Goal: Find contact information: Find contact information

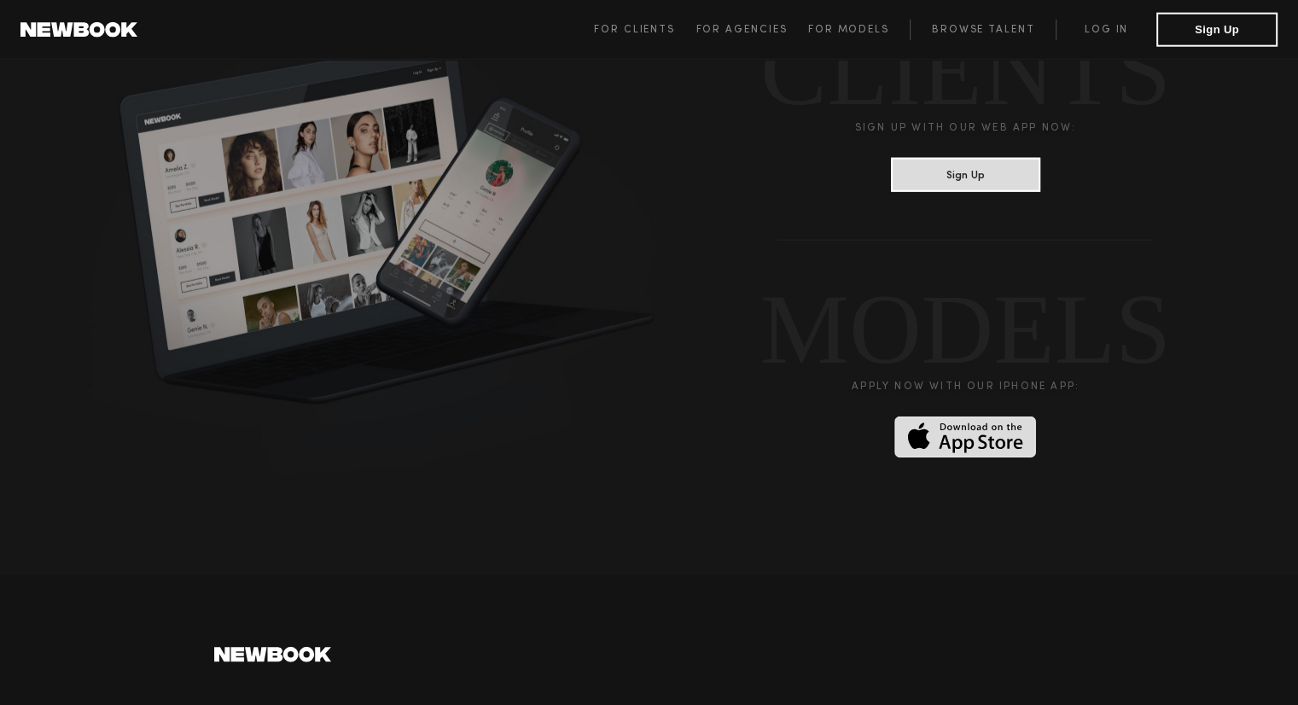
scroll to position [4671, 0]
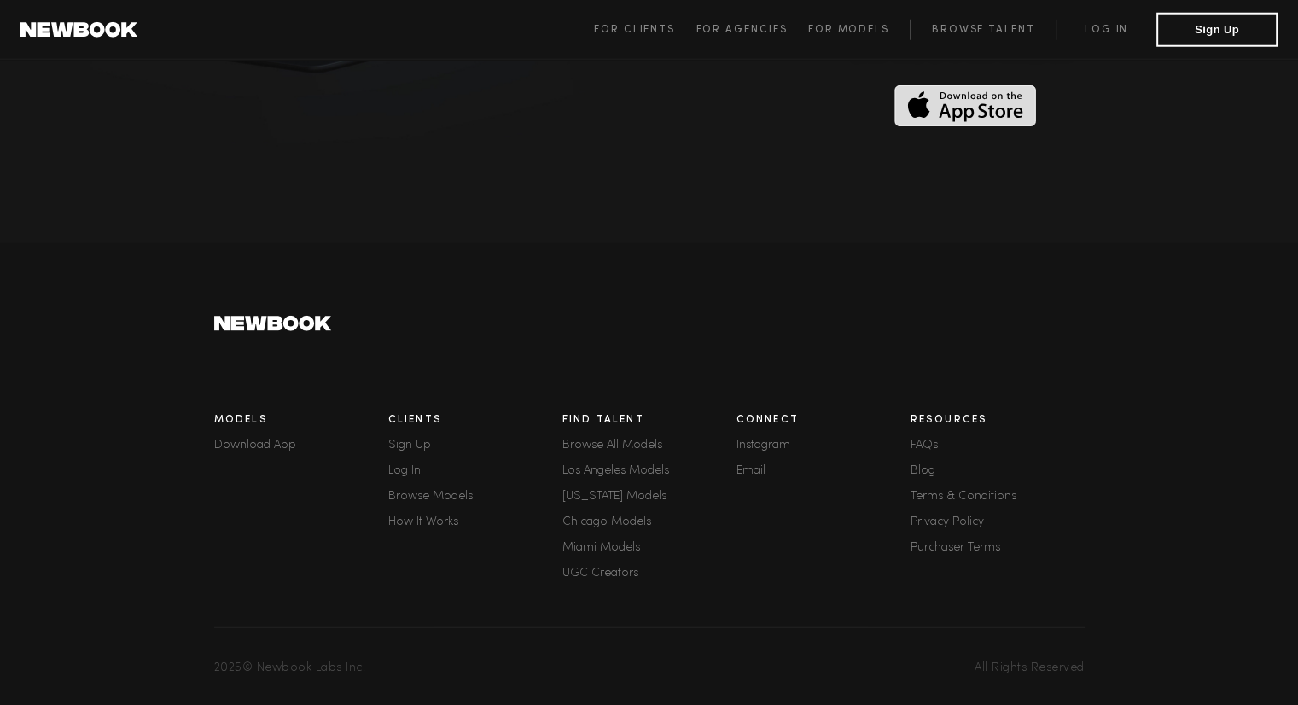
click at [444, 517] on link "How It Works" at bounding box center [475, 522] width 174 height 12
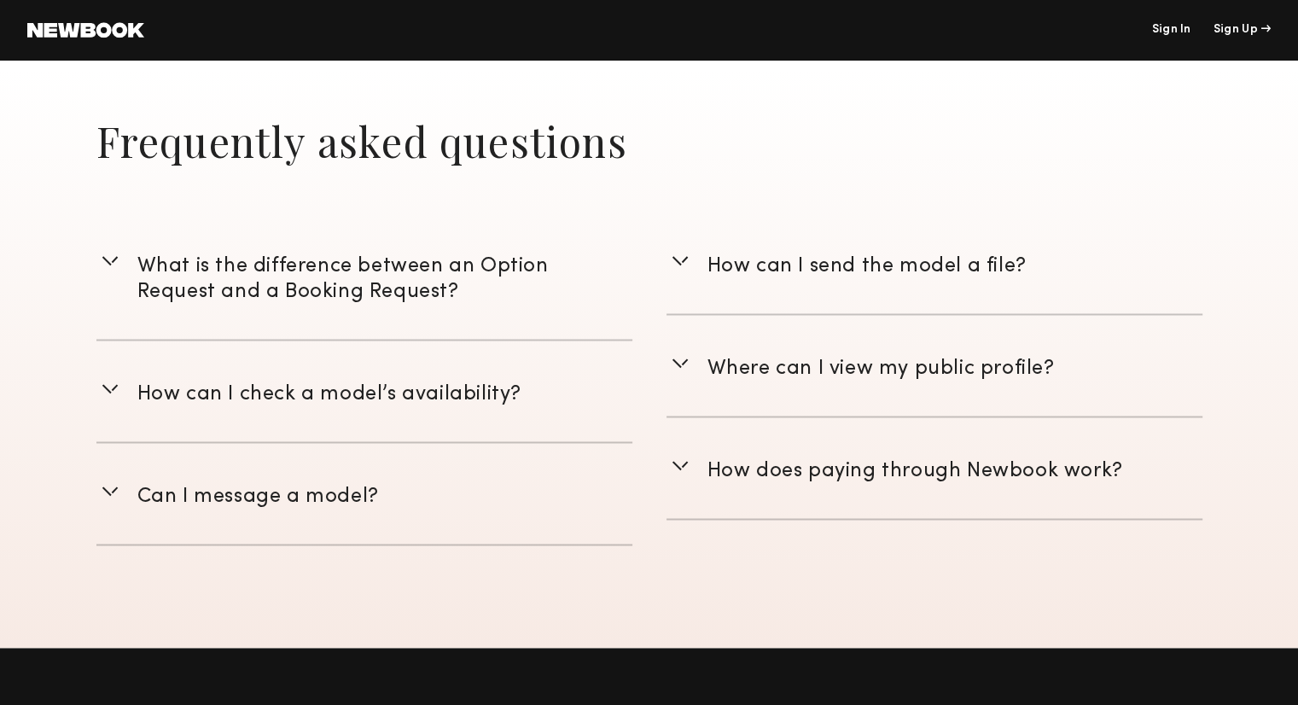
scroll to position [2377, 0]
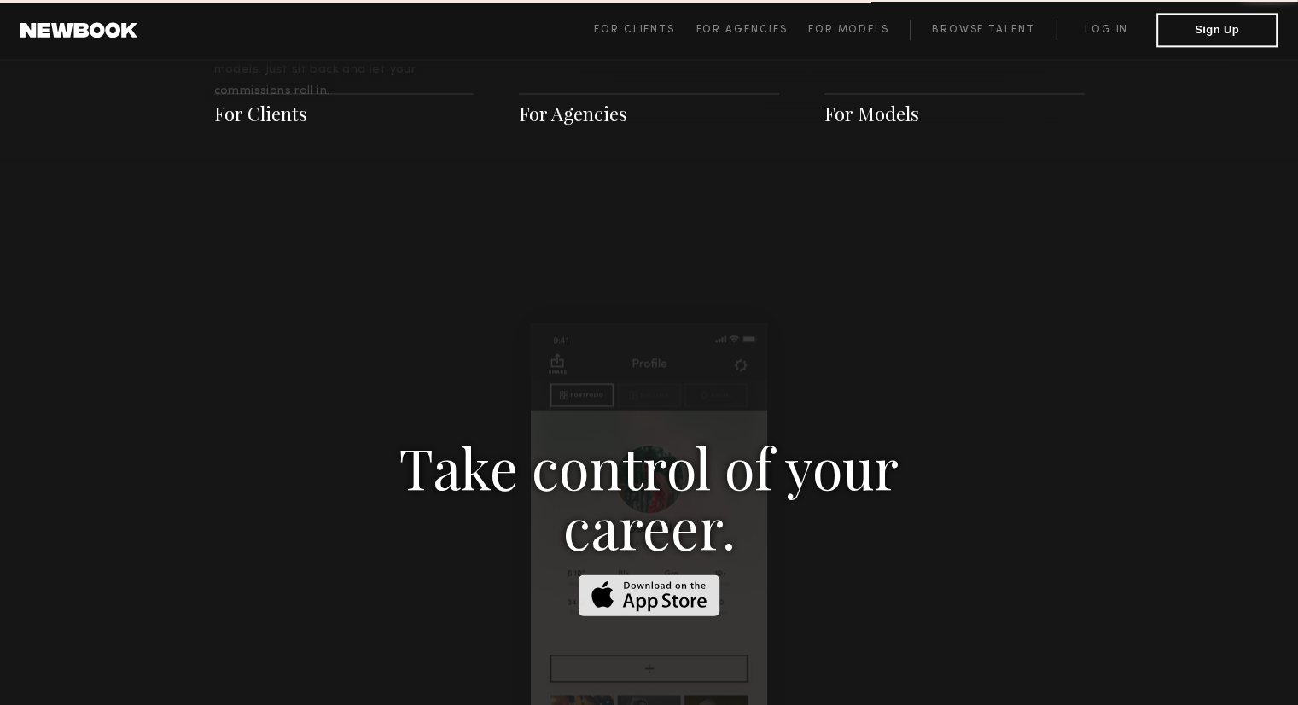
scroll to position [4671, 0]
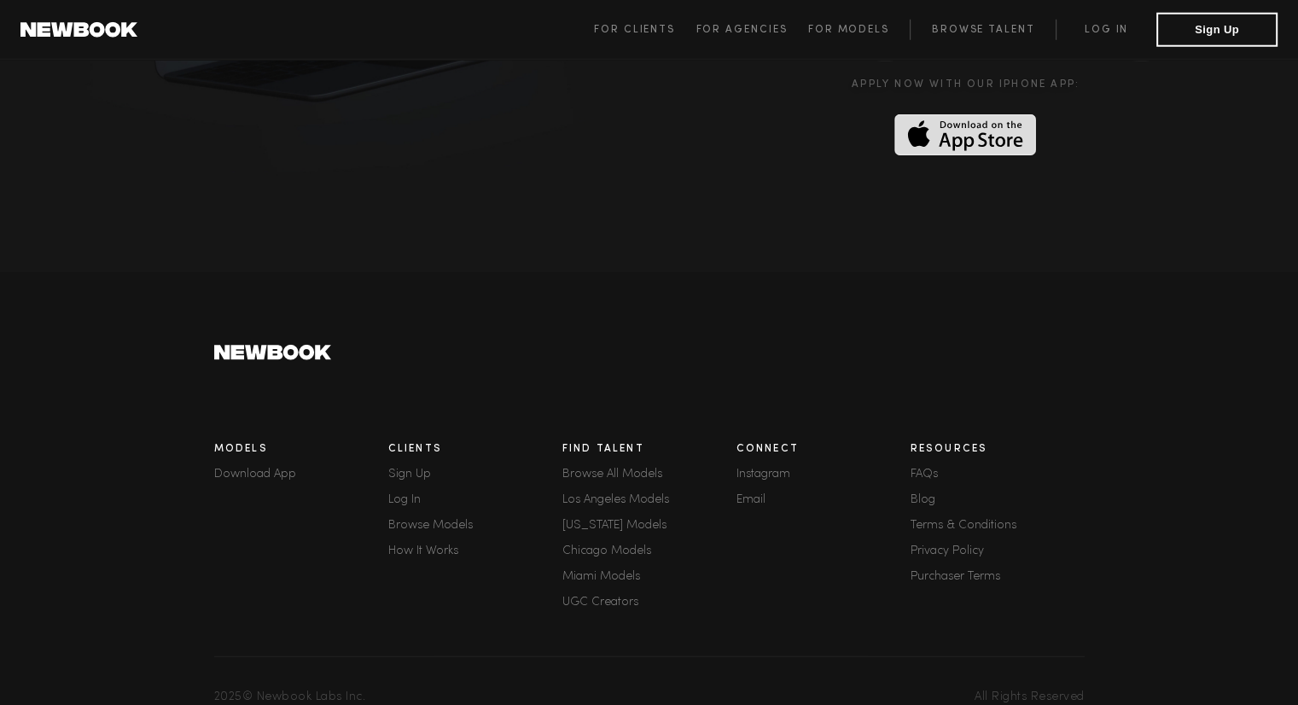
scroll to position [4671, 0]
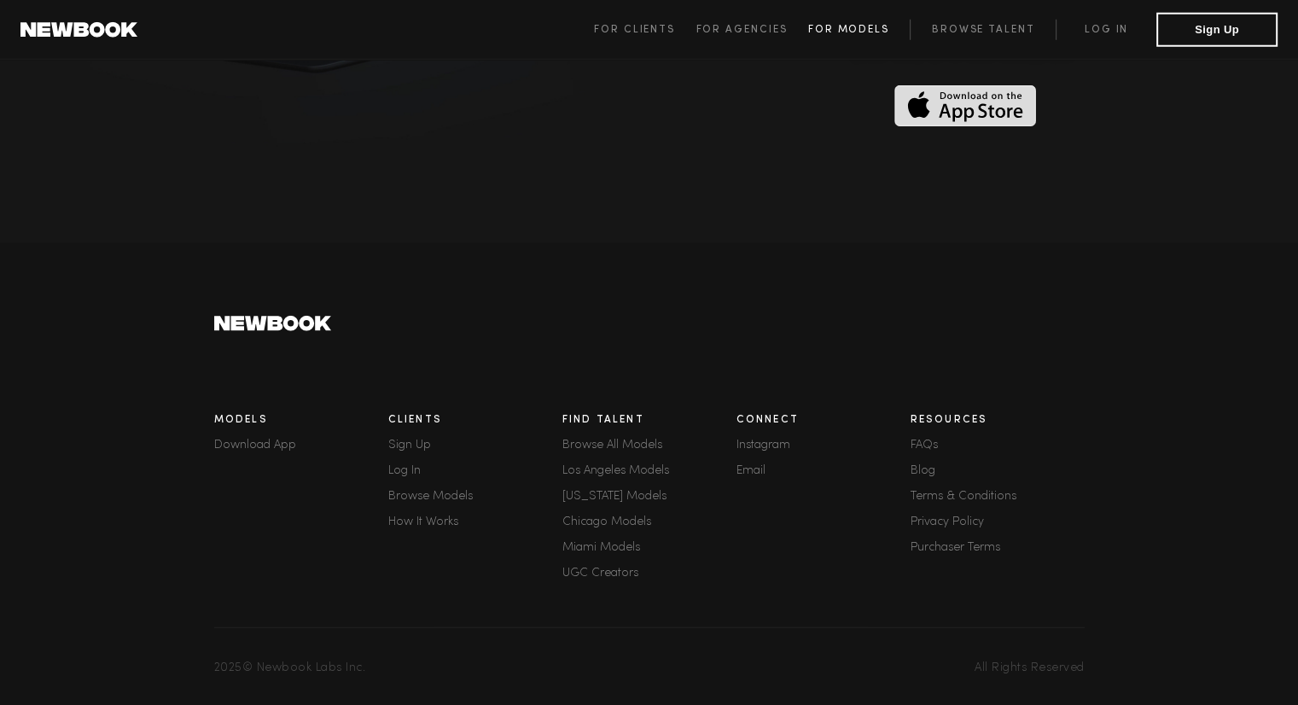
click at [847, 30] on span "For Models" at bounding box center [848, 30] width 81 height 10
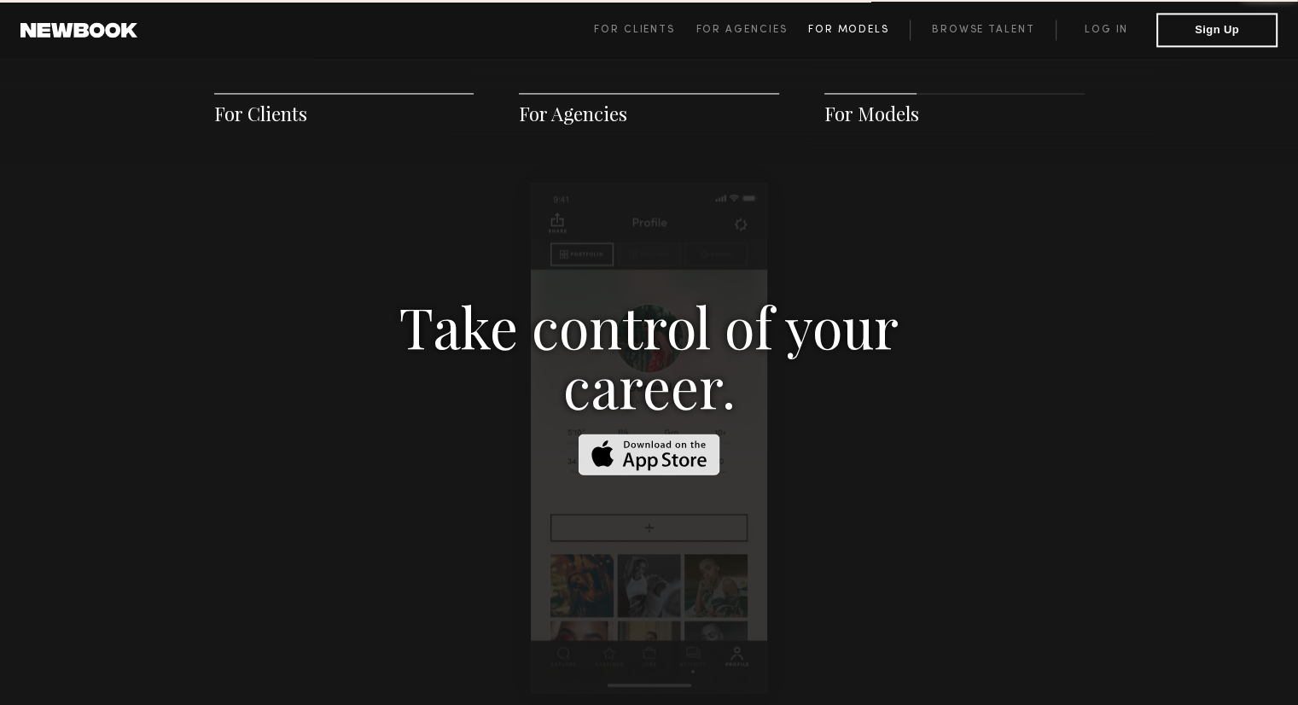
scroll to position [2457, 0]
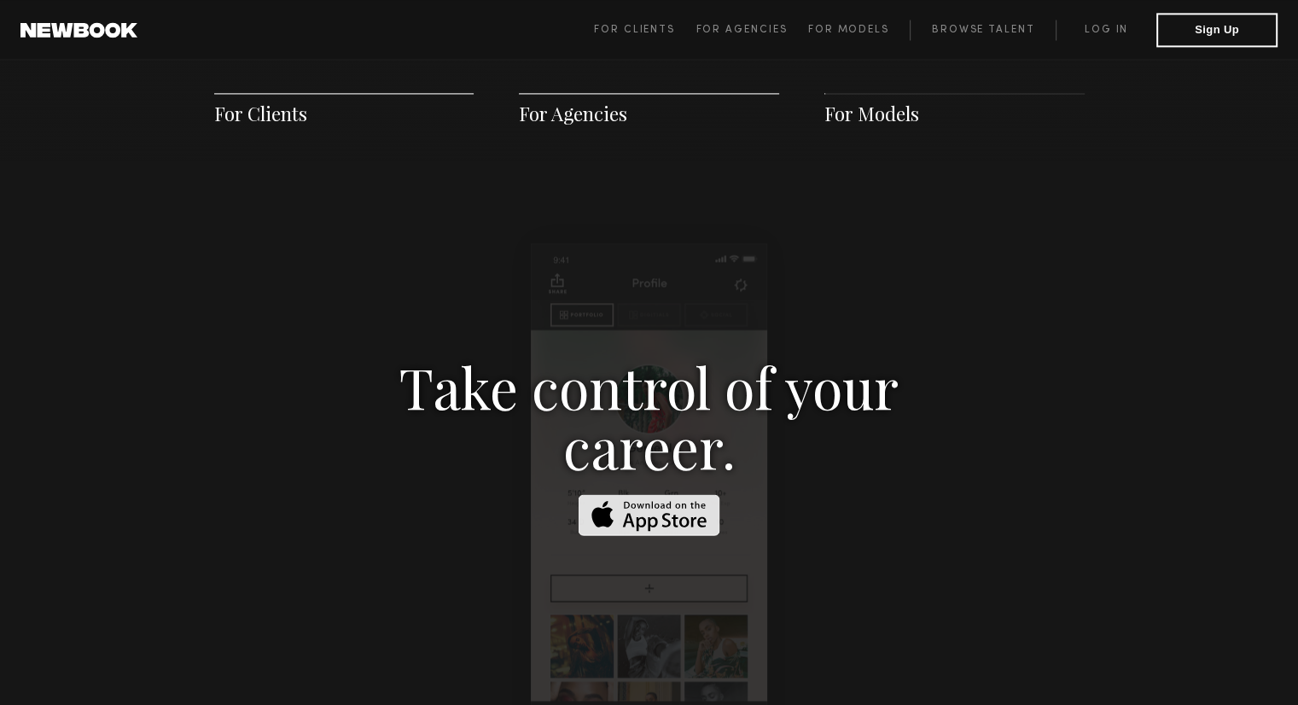
click at [893, 118] on span "For Models" at bounding box center [872, 114] width 95 height 26
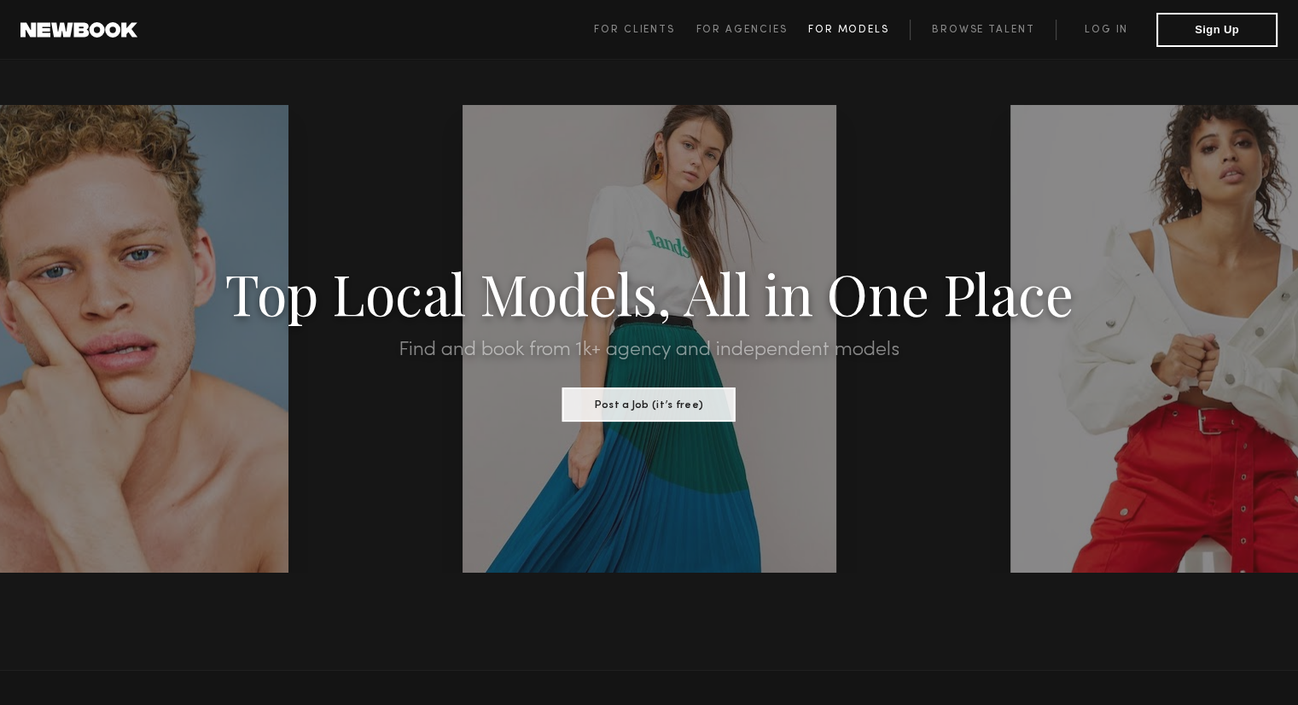
click at [855, 29] on span "For Models" at bounding box center [848, 30] width 81 height 10
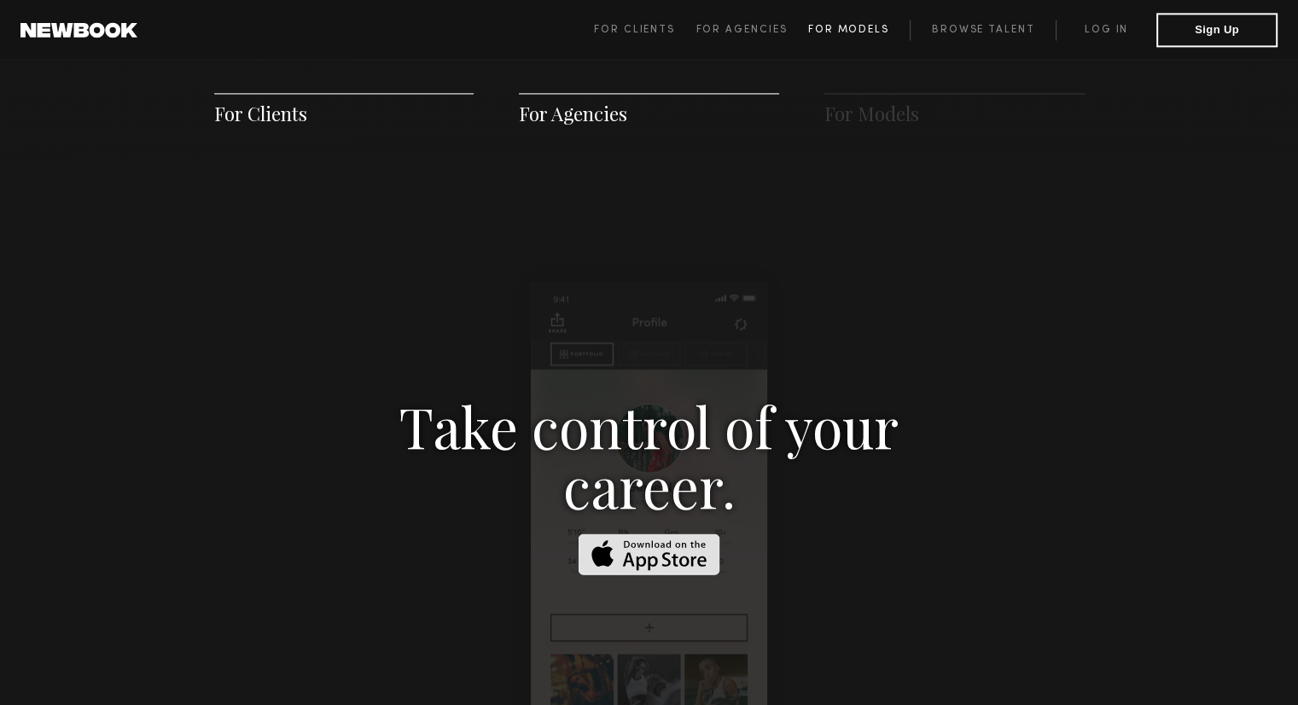
scroll to position [2455, 0]
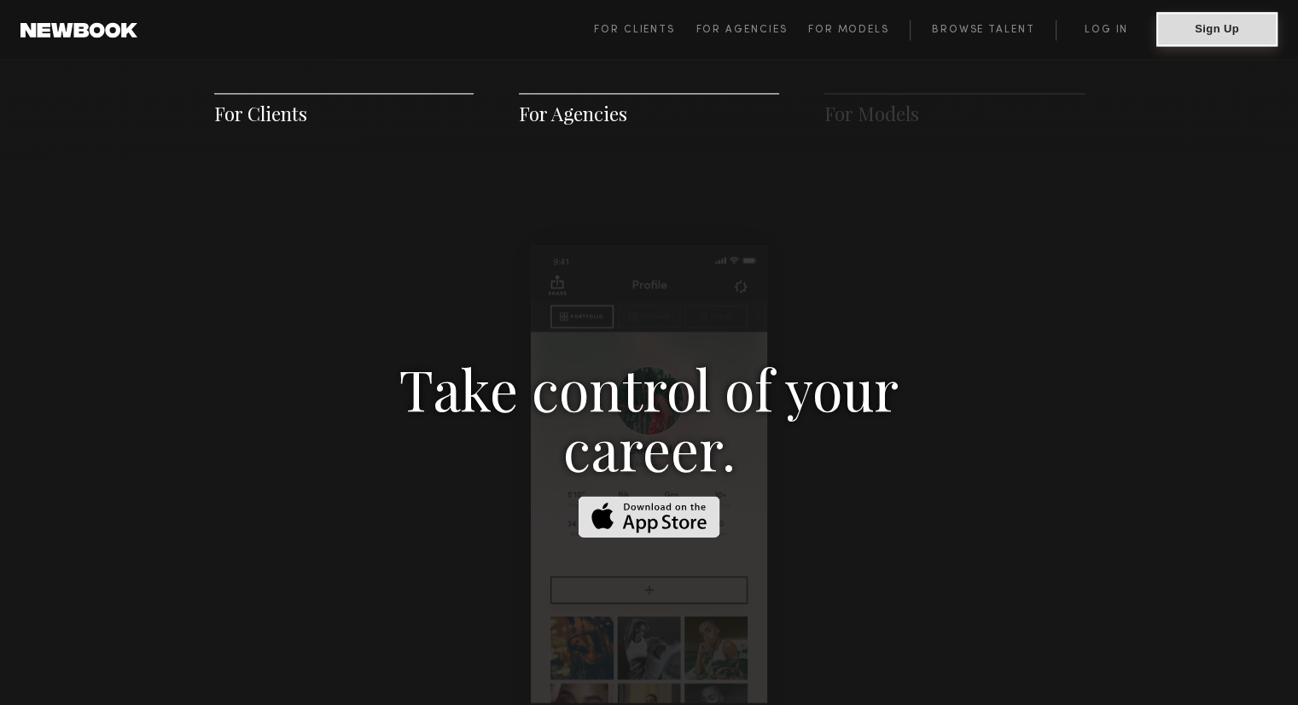
click at [1210, 31] on button "Sign Up" at bounding box center [1217, 29] width 121 height 34
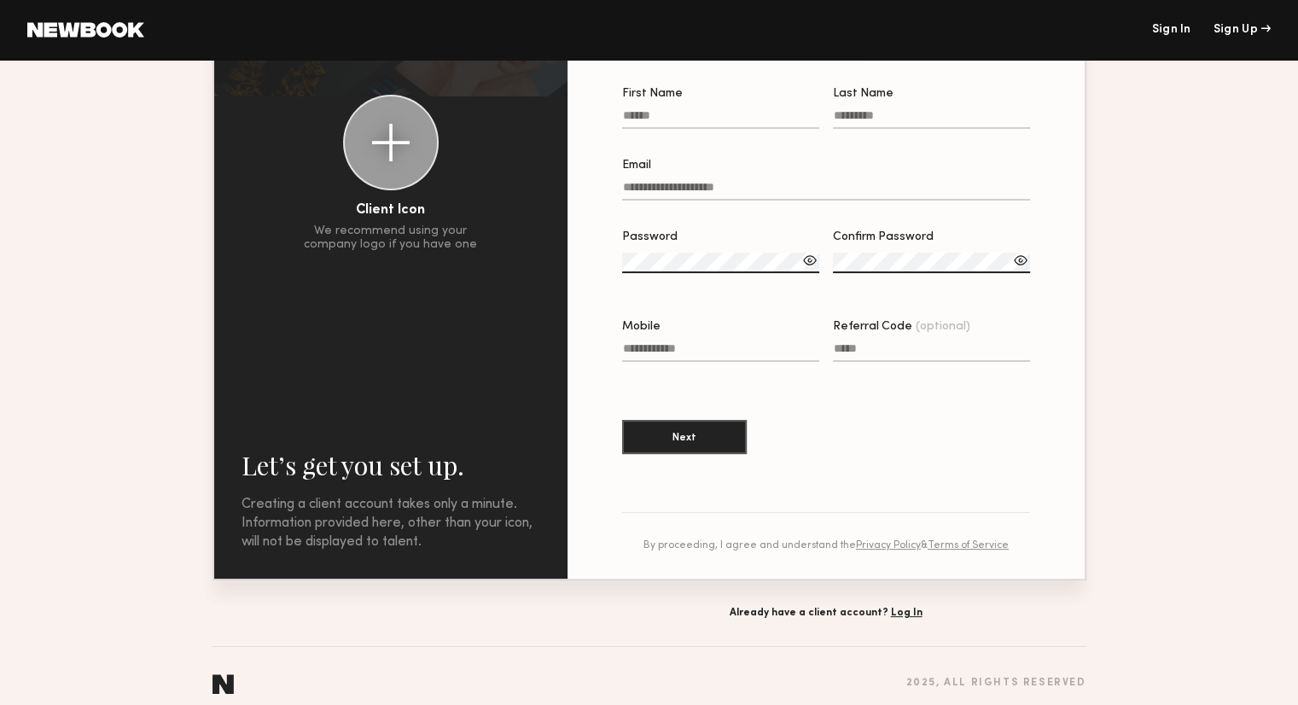
scroll to position [153, 0]
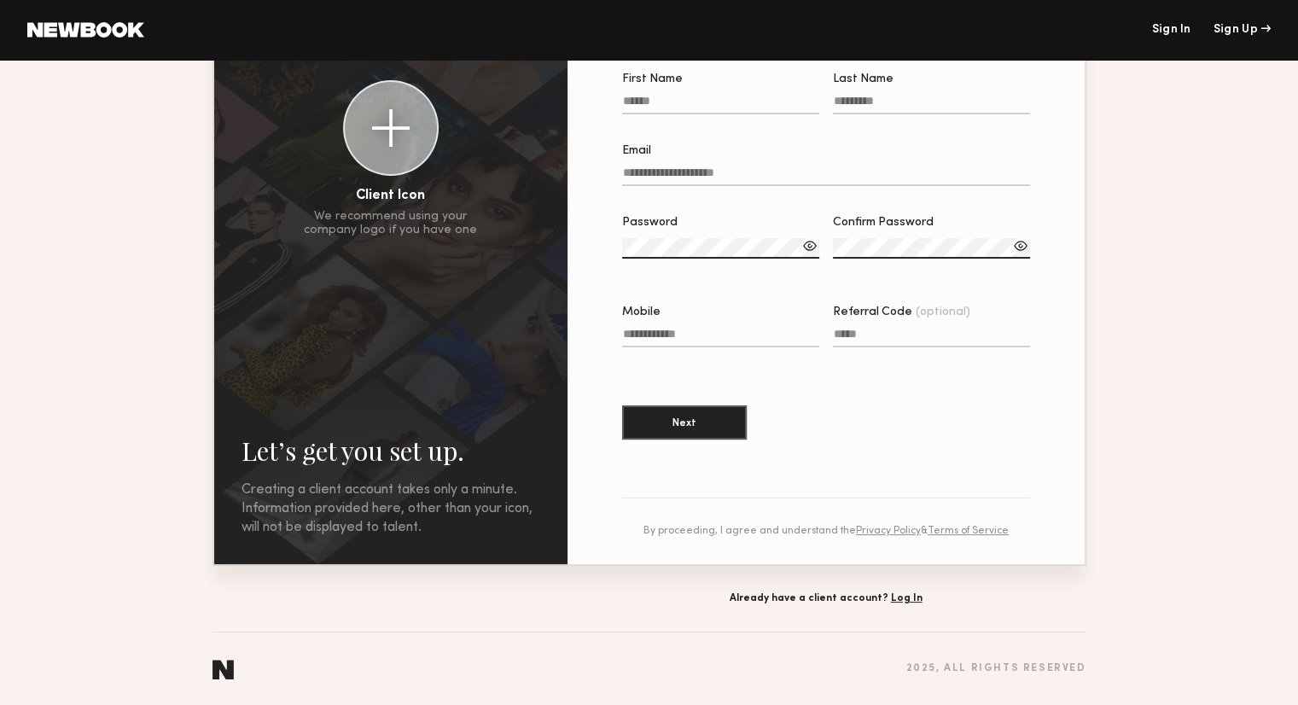
click at [956, 527] on link "Terms of Service" at bounding box center [968, 531] width 81 height 10
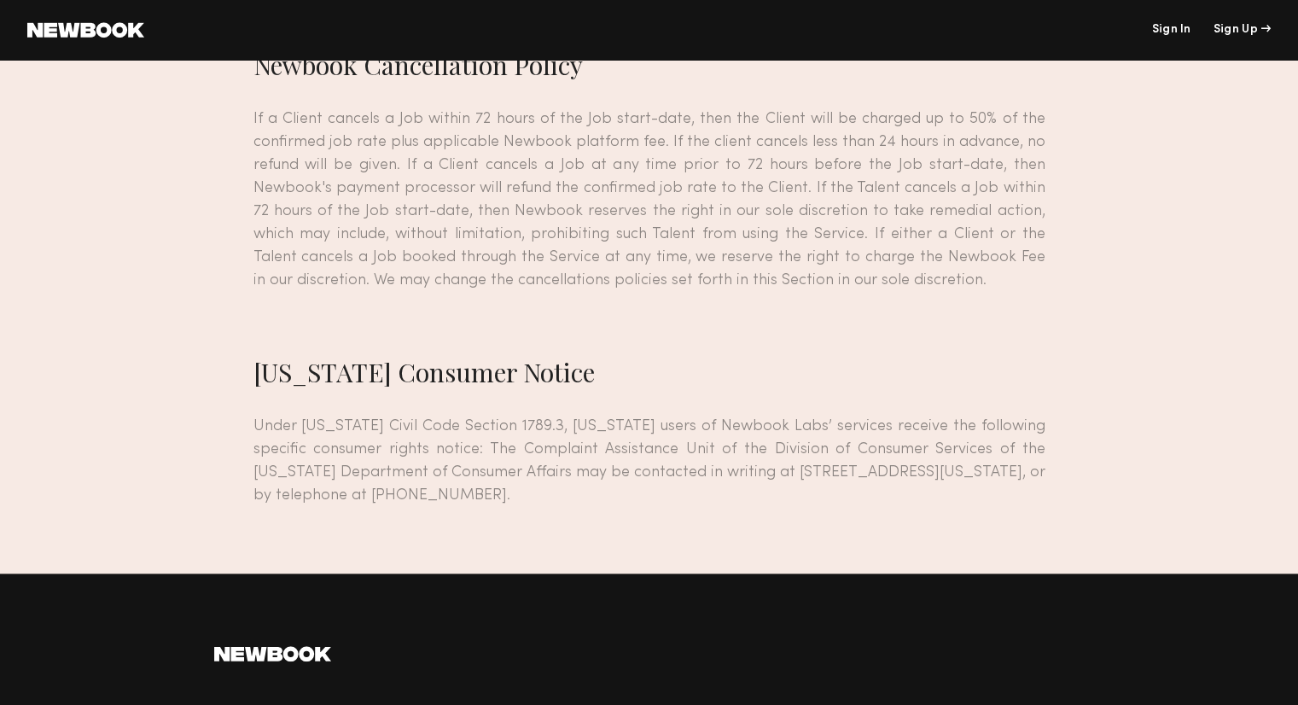
scroll to position [14656, 0]
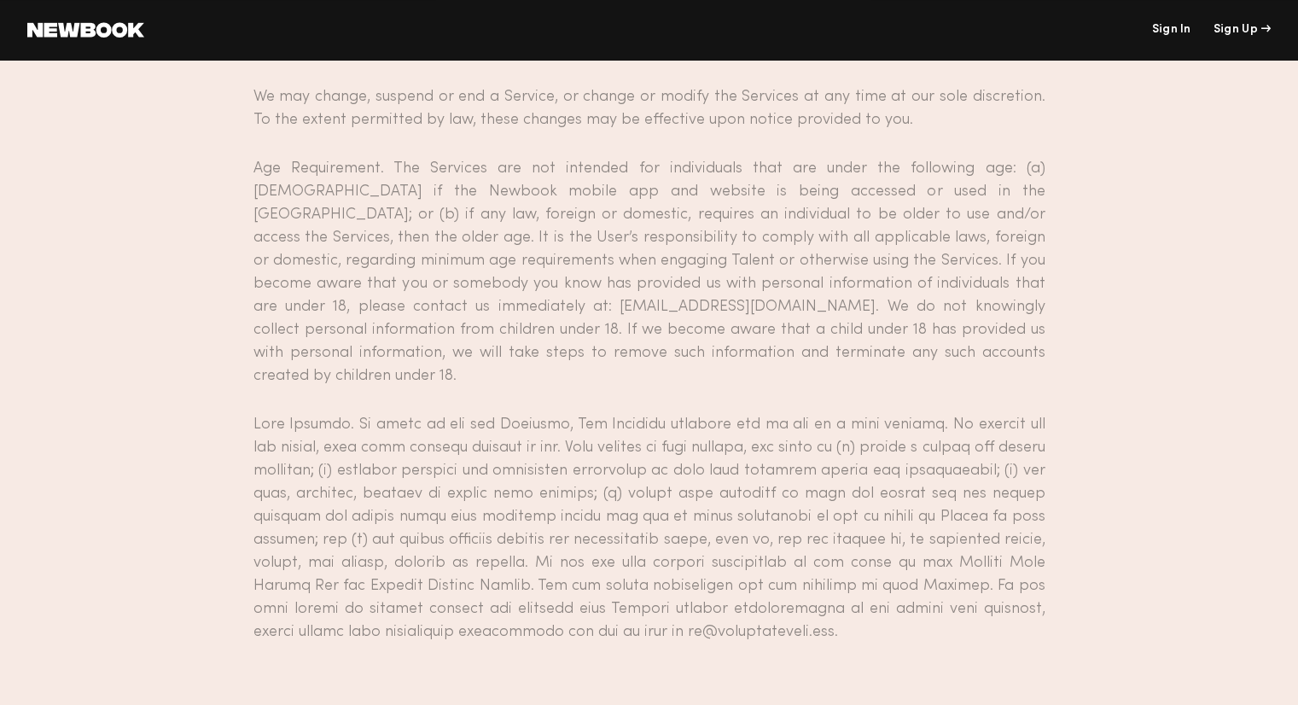
scroll to position [1110, 0]
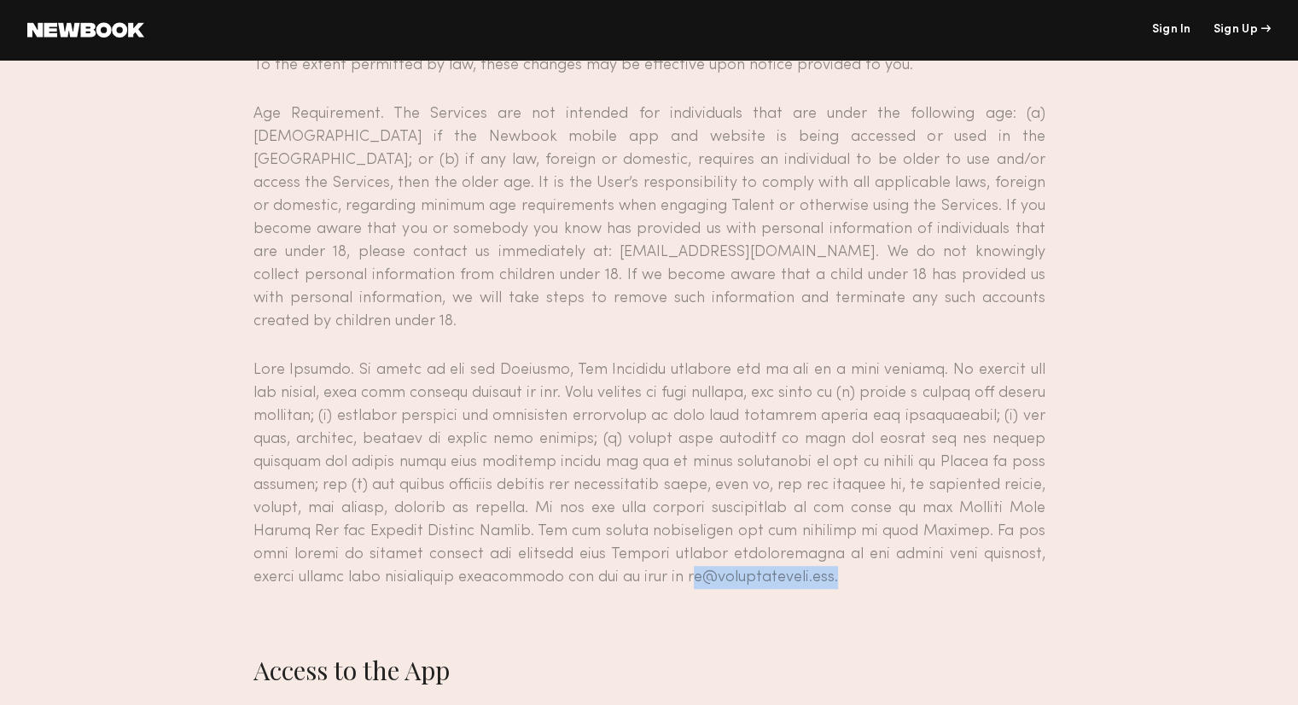
drag, startPoint x: 645, startPoint y: 577, endPoint x: 826, endPoint y: 585, distance: 181.1
click at [826, 585] on p at bounding box center [650, 474] width 792 height 230
copy p "hq@newbookmodels.com"
